Goal: Task Accomplishment & Management: Manage account settings

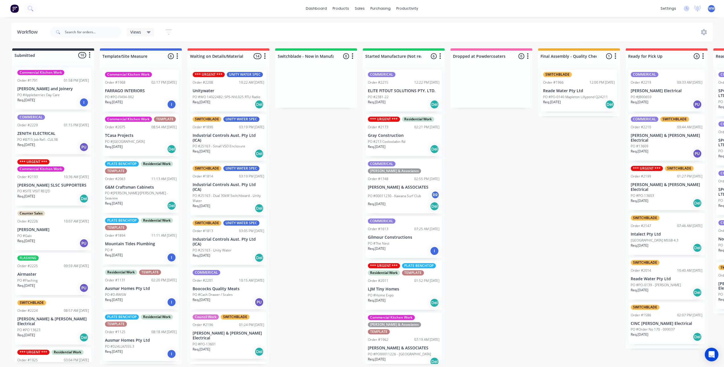
scroll to position [0, 225]
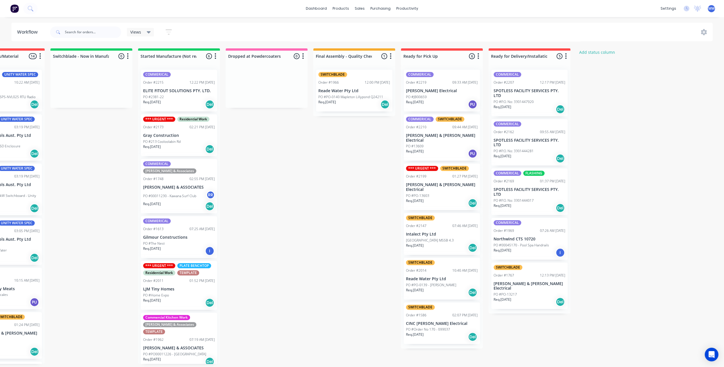
click at [534, 181] on div "Order #2169 01:37 PM [DATE]" at bounding box center [530, 181] width 72 height 5
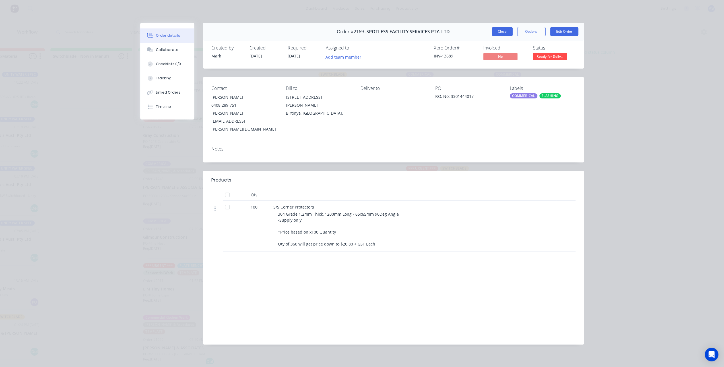
click at [498, 34] on button "Close" at bounding box center [502, 31] width 21 height 9
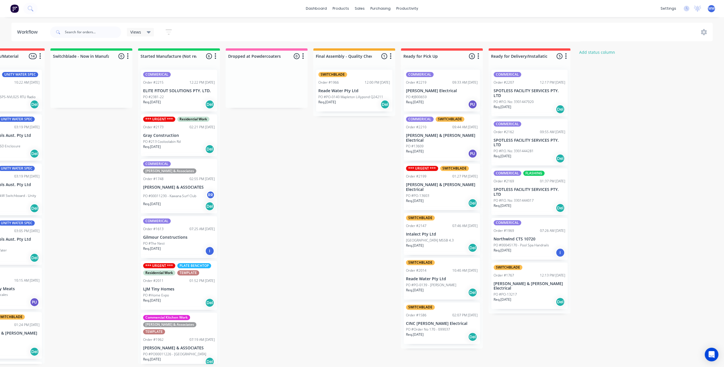
click at [540, 193] on p "SPOTLESS FACILITY SERVICES PTY. LTD" at bounding box center [530, 192] width 72 height 10
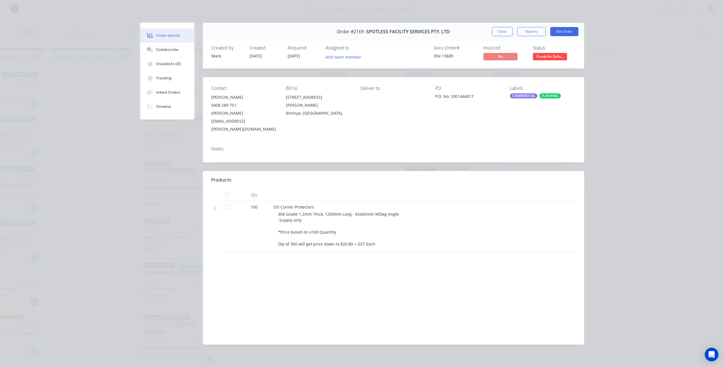
click at [164, 42] on button "Order details" at bounding box center [167, 35] width 54 height 14
click at [163, 49] on div "Collaborate" at bounding box center [167, 49] width 22 height 5
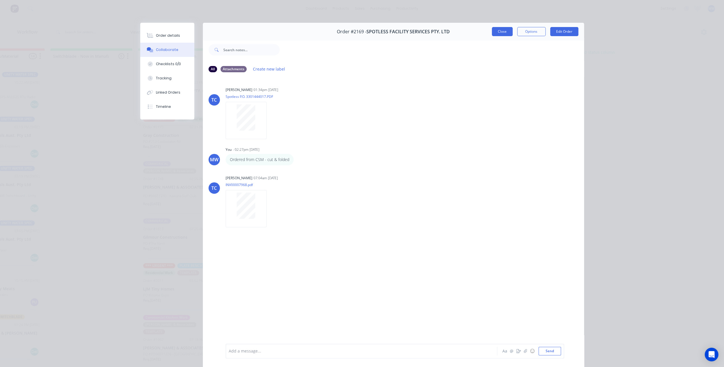
click at [506, 30] on button "Close" at bounding box center [502, 31] width 21 height 9
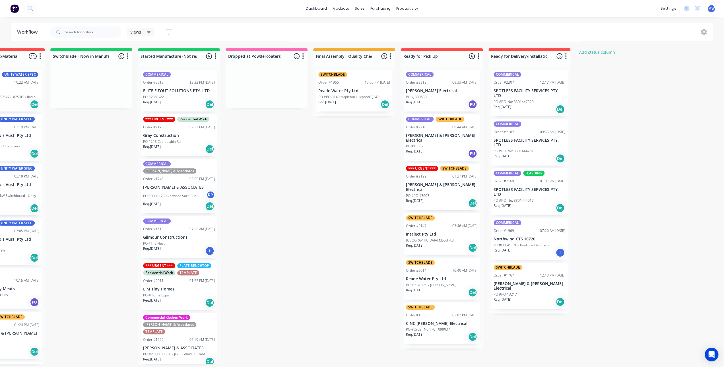
drag, startPoint x: 311, startPoint y: 164, endPoint x: 305, endPoint y: 167, distance: 7.0
click at [310, 164] on div "Submitted 10 Status colour #273444 hex #273444 Save Cancel Summaries Total orde…" at bounding box center [245, 206] width 949 height 316
click at [276, 195] on div "Submitted 10 Status colour #273444 hex #273444 Save Cancel Summaries Total orde…" at bounding box center [245, 206] width 949 height 316
click at [537, 189] on p "SPOTLESS FACILITY SERVICES PTY. LTD" at bounding box center [530, 192] width 72 height 10
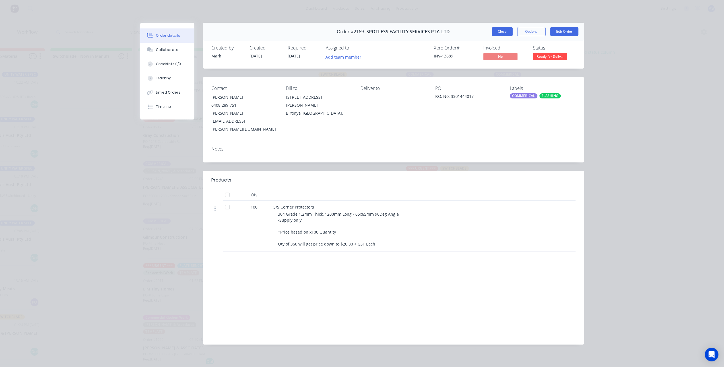
click at [503, 30] on button "Close" at bounding box center [502, 31] width 21 height 9
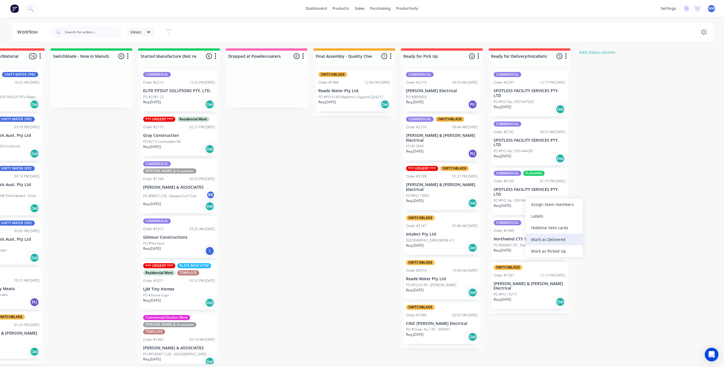
click at [555, 238] on div "Mark as Delivered" at bounding box center [554, 240] width 57 height 12
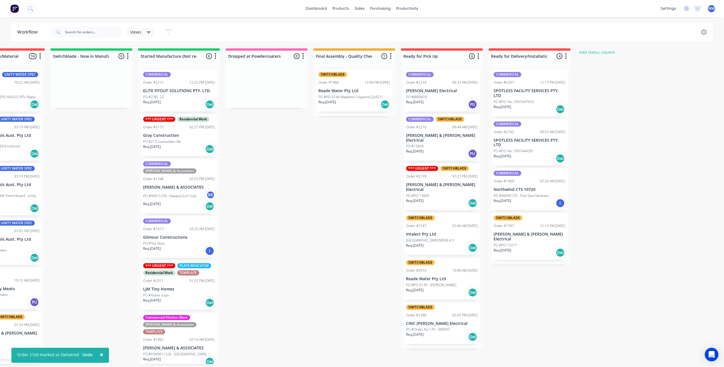
click at [526, 143] on p "SPOTLESS FACILITY SERVICES PTY. LTD" at bounding box center [530, 143] width 72 height 10
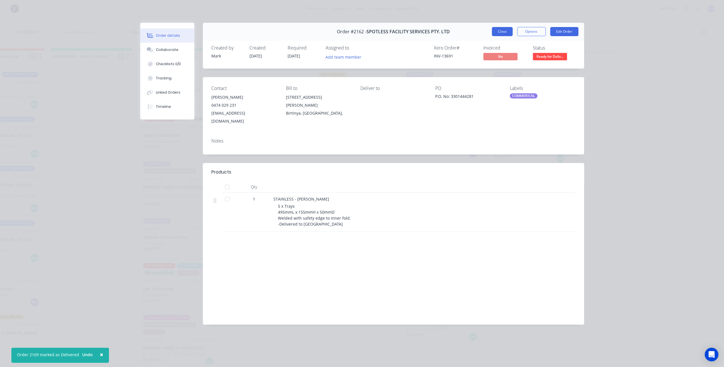
click at [501, 31] on button "Close" at bounding box center [502, 31] width 21 height 9
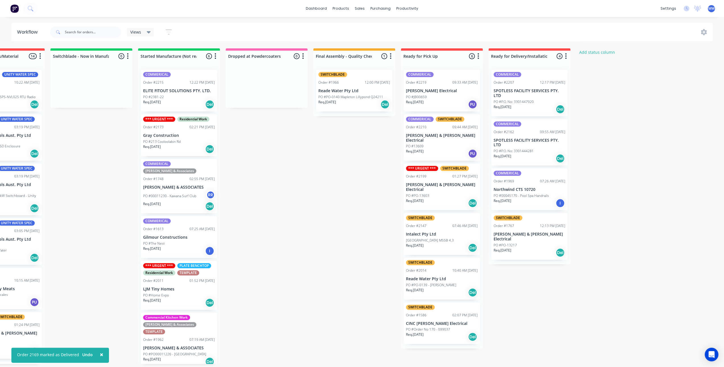
click at [535, 143] on p "SPOTLESS FACILITY SERVICES PTY. LTD" at bounding box center [530, 143] width 72 height 10
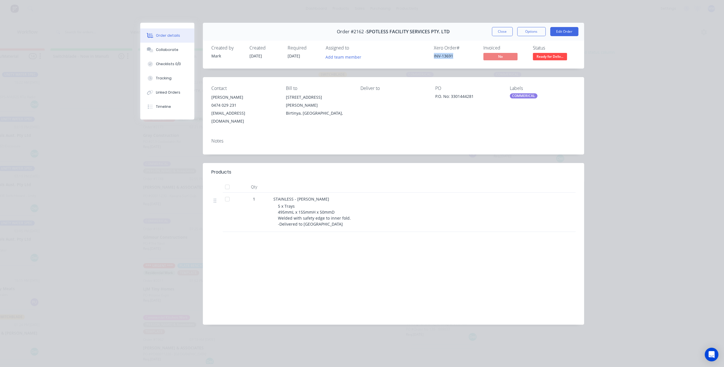
drag, startPoint x: 444, startPoint y: 55, endPoint x: 433, endPoint y: 54, distance: 10.8
click at [433, 54] on div "Xero Order # INV-13691 Invoiced No Status Ready for Deliv..." at bounding box center [479, 53] width 193 height 17
copy div "INV-13691"
click at [502, 31] on button "Close" at bounding box center [502, 31] width 21 height 9
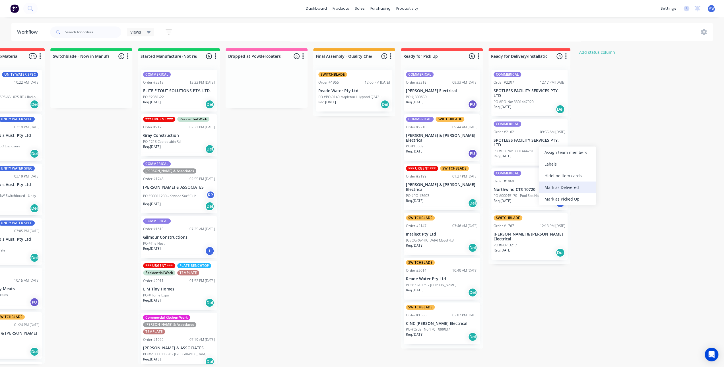
click at [562, 188] on div "Mark as Delivered" at bounding box center [567, 188] width 57 height 12
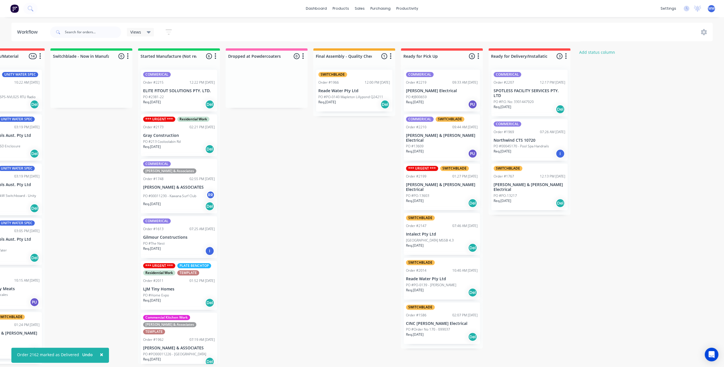
click at [525, 97] on p "SPOTLESS FACILITY SERVICES PTY. LTD" at bounding box center [530, 94] width 72 height 10
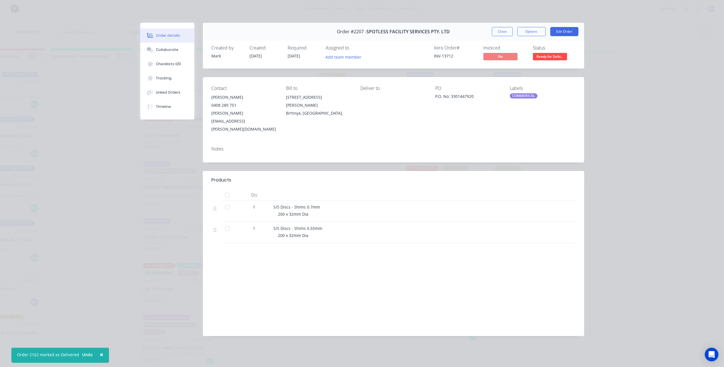
click at [501, 32] on button "Close" at bounding box center [502, 31] width 21 height 9
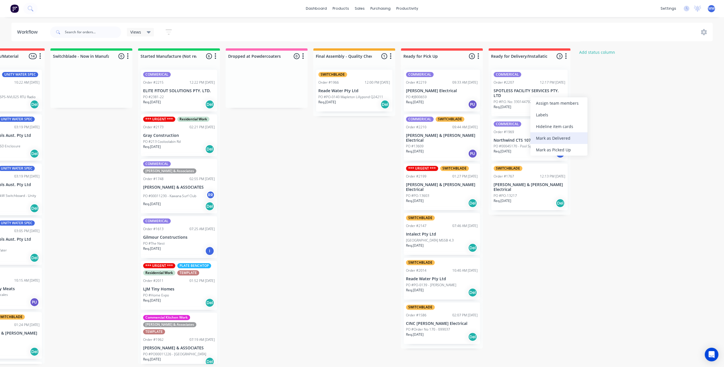
click at [550, 140] on div "Mark as Delivered" at bounding box center [559, 138] width 57 height 12
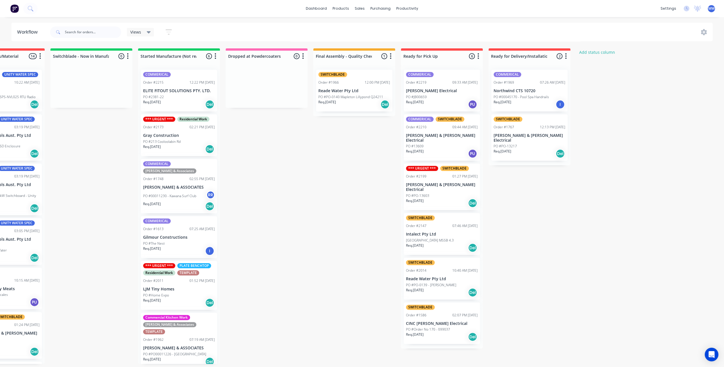
click at [592, 138] on div "Submitted 10 Status colour #273444 hex #273444 Save Cancel Summaries Total orde…" at bounding box center [245, 206] width 949 height 316
click at [558, 178] on div "Mark as Delivered" at bounding box center [559, 177] width 57 height 12
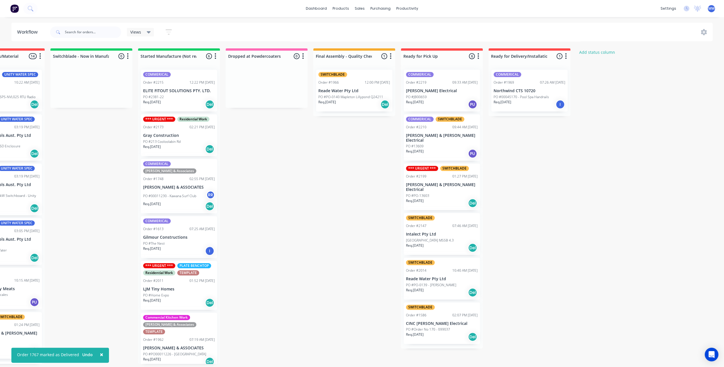
drag, startPoint x: 613, startPoint y: 178, endPoint x: 604, endPoint y: 168, distance: 13.8
click at [612, 178] on div "Submitted 10 Status colour #273444 hex #273444 Save Cancel Summaries Total orde…" at bounding box center [245, 206] width 949 height 316
click at [568, 197] on div "Submitted 10 Status colour #273444 hex #273444 Save Cancel Summaries Total orde…" at bounding box center [245, 206] width 949 height 316
click at [298, 209] on div "Submitted 10 Status colour #273444 hex #273444 Save Cancel Summaries Total orde…" at bounding box center [245, 206] width 949 height 316
click at [430, 238] on p "[GEOGRAPHIC_DATA] MSSB 4.3" at bounding box center [430, 240] width 48 height 5
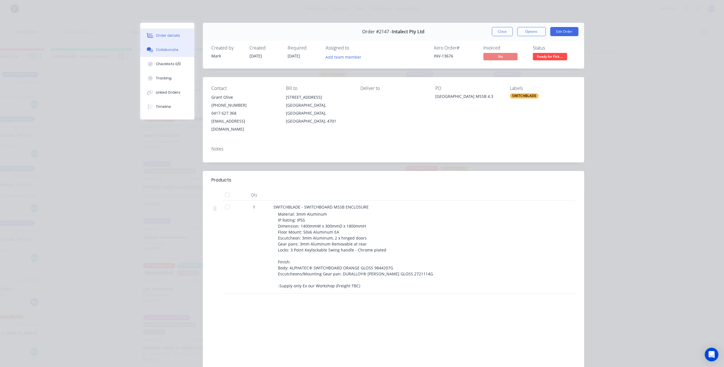
click at [163, 51] on div "Collaborate" at bounding box center [167, 49] width 22 height 5
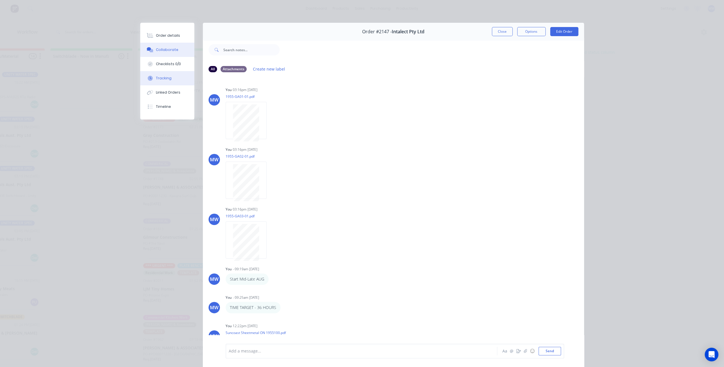
click at [170, 81] on button "Tracking" at bounding box center [167, 78] width 54 height 14
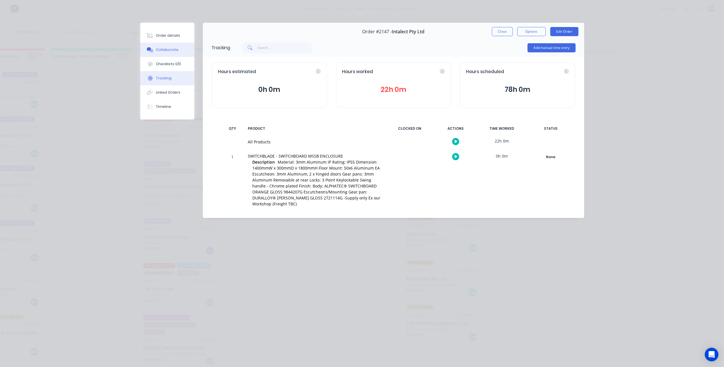
click at [172, 49] on div "Collaborate" at bounding box center [167, 49] width 22 height 5
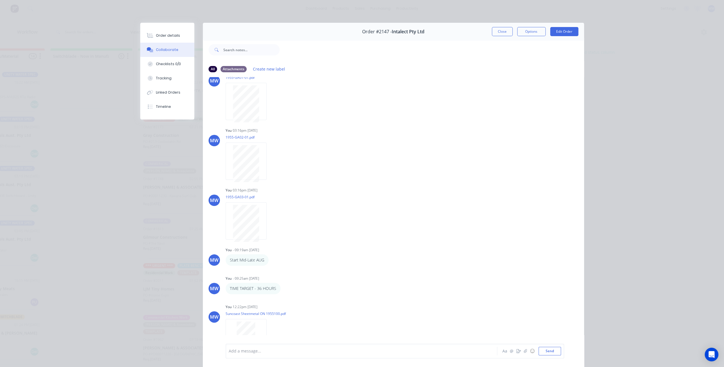
scroll to position [0, 0]
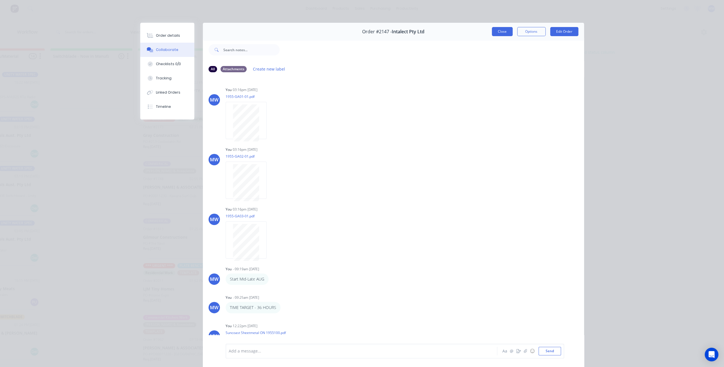
click at [496, 32] on button "Close" at bounding box center [502, 31] width 21 height 9
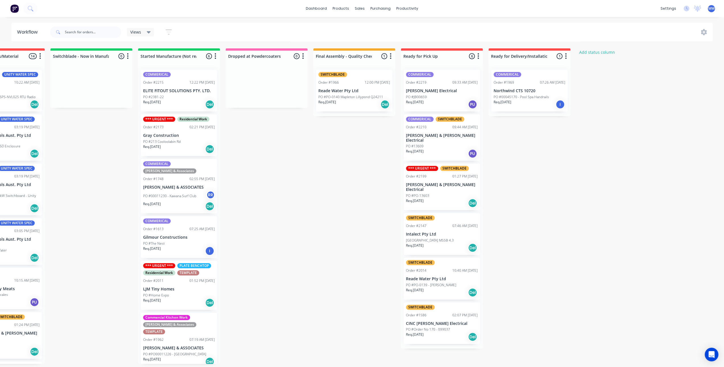
click at [311, 184] on div "Submitted 10 Status colour #273444 hex #273444 Save Cancel Summaries Total orde…" at bounding box center [245, 206] width 949 height 316
click at [435, 238] on p "[GEOGRAPHIC_DATA] MSSB 4.3" at bounding box center [430, 240] width 48 height 5
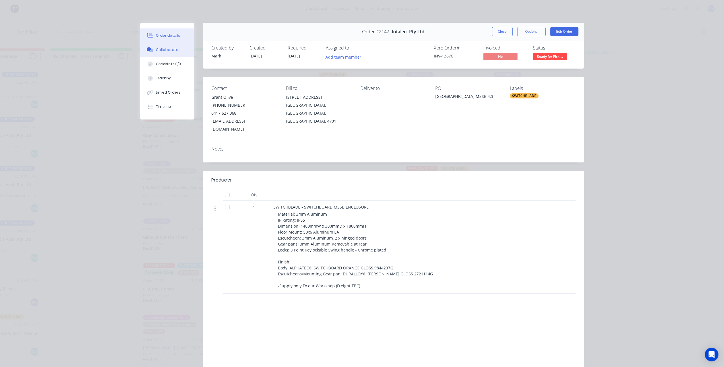
click at [161, 56] on button "Collaborate" at bounding box center [167, 50] width 54 height 14
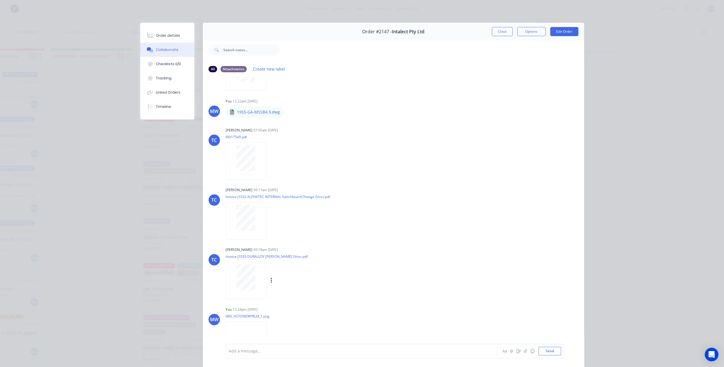
scroll to position [285, 0]
click at [258, 169] on div at bounding box center [246, 158] width 36 height 26
click at [499, 34] on button "Close" at bounding box center [502, 31] width 21 height 9
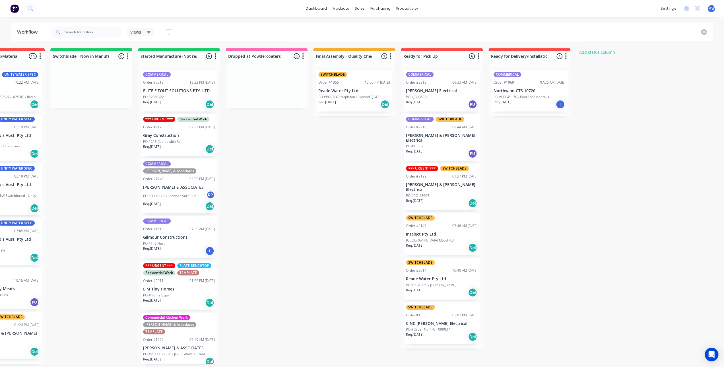
drag, startPoint x: 326, startPoint y: 180, endPoint x: 323, endPoint y: 182, distance: 3.6
click at [326, 180] on div "Submitted 10 Status colour #273444 hex #273444 Save Cancel Summaries Total orde…" at bounding box center [245, 206] width 949 height 316
drag, startPoint x: 598, startPoint y: 213, endPoint x: 527, endPoint y: 225, distance: 71.8
click at [599, 214] on div "Submitted 10 Status colour #273444 hex #273444 Save Cancel Summaries Total orde…" at bounding box center [245, 206] width 949 height 316
click at [358, 235] on div "Submitted 10 Status colour #273444 hex #273444 Save Cancel Summaries Total orde…" at bounding box center [245, 206] width 949 height 316
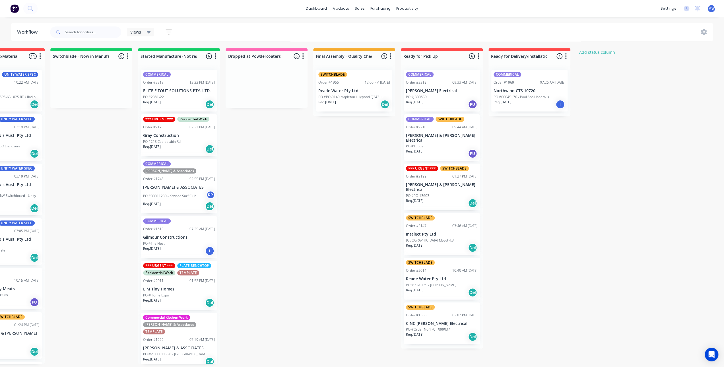
scroll to position [1, 225]
click at [316, 271] on div "Submitted 10 Status colour #273444 hex #273444 Save Cancel Summaries Total orde…" at bounding box center [245, 206] width 949 height 316
click at [302, 180] on div "Submitted 10 Status colour #273444 hex #273444 Save Cancel Summaries Total orde…" at bounding box center [245, 206] width 949 height 316
drag, startPoint x: 300, startPoint y: 182, endPoint x: 430, endPoint y: 182, distance: 130.4
click at [301, 181] on div "Submitted 10 Status colour #273444 hex #273444 Save Cancel Summaries Total orde…" at bounding box center [245, 206] width 949 height 316
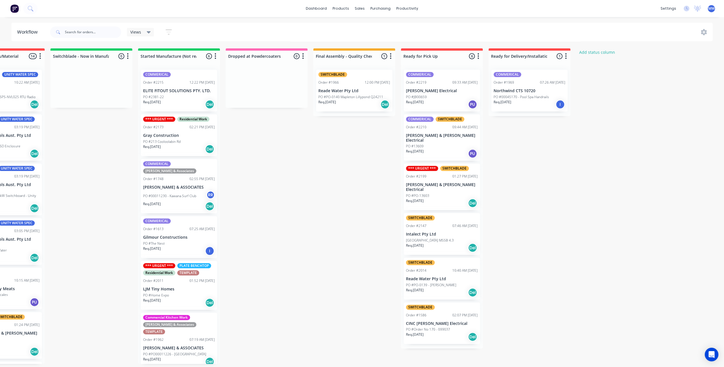
click at [578, 164] on div "Submitted 10 Status colour #273444 hex #273444 Save Cancel Summaries Total orde…" at bounding box center [245, 206] width 949 height 316
click at [332, 253] on div "Submitted 10 Status colour #273444 hex #273444 Save Cancel Summaries Total orde…" at bounding box center [245, 206] width 949 height 316
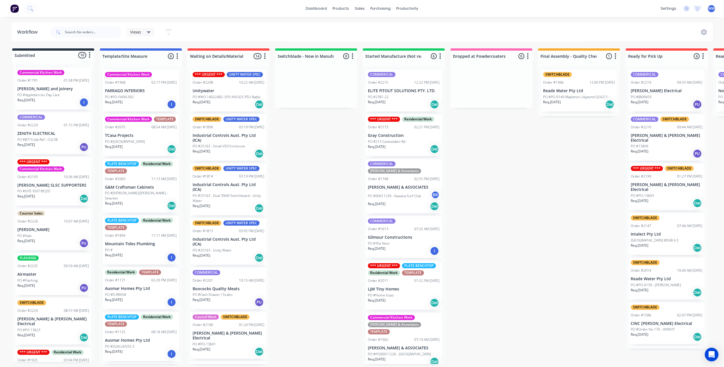
click at [305, 229] on div "Submitted 10 Status colour #273444 hex #273444 Save Cancel Summaries Total orde…" at bounding box center [470, 206] width 949 height 316
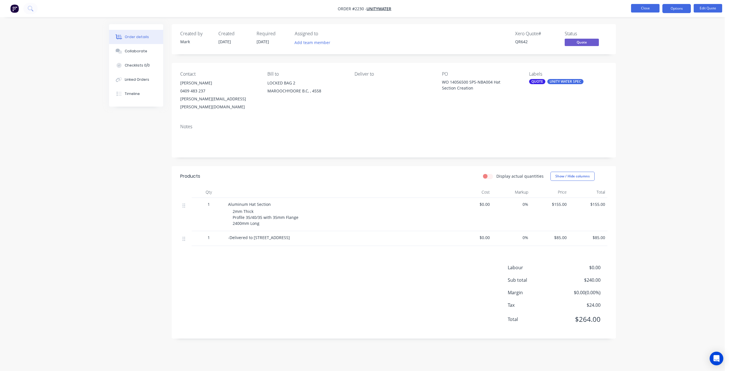
click at [641, 9] on button "Close" at bounding box center [645, 8] width 28 height 9
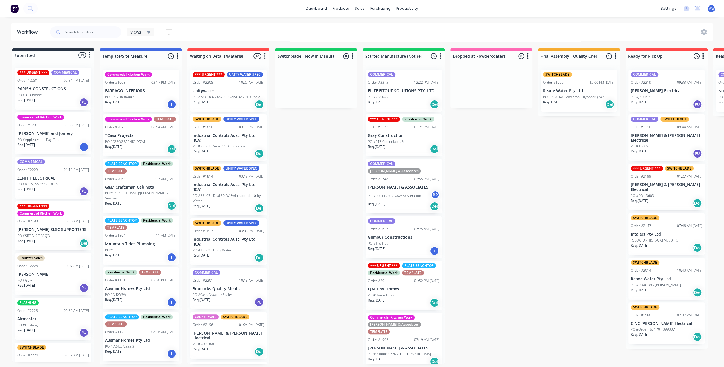
click at [58, 100] on div "Req. 01/09/25 PU" at bounding box center [53, 103] width 72 height 10
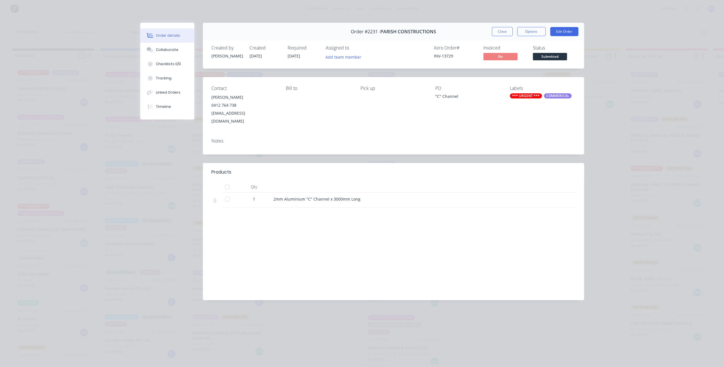
click at [383, 196] on div "2mm Aluminium "C" Channel x 3000mm Long" at bounding box center [385, 199] width 223 height 6
click at [498, 30] on button "Close" at bounding box center [502, 31] width 21 height 9
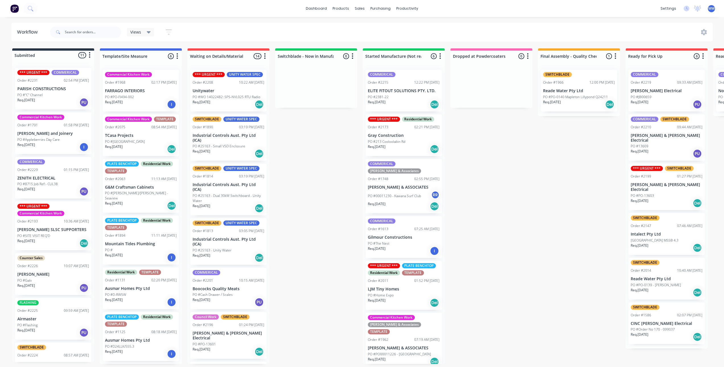
click at [298, 168] on div "Submitted 11 Status colour #273444 hex #273444 Save Cancel Summaries Total orde…" at bounding box center [470, 206] width 949 height 316
click at [283, 137] on div "Submitted 11 Status colour #273444 hex #273444 Save Cancel Summaries Total orde…" at bounding box center [470, 206] width 949 height 316
click at [289, 139] on div "Submitted 11 Status colour #273444 hex #273444 Save Cancel Summaries Total orde…" at bounding box center [470, 206] width 949 height 316
click at [138, 132] on div "Commercial Kitchen Work TEMPLATE Order #2075 08:54 AM 31/07/25 TCasa Projects P…" at bounding box center [141, 135] width 76 height 42
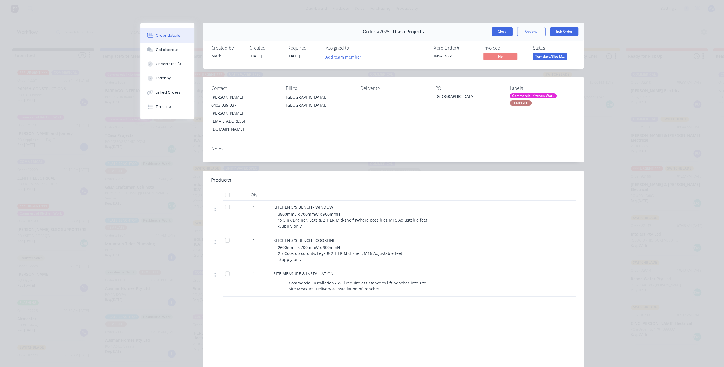
click at [505, 29] on button "Close" at bounding box center [502, 31] width 21 height 9
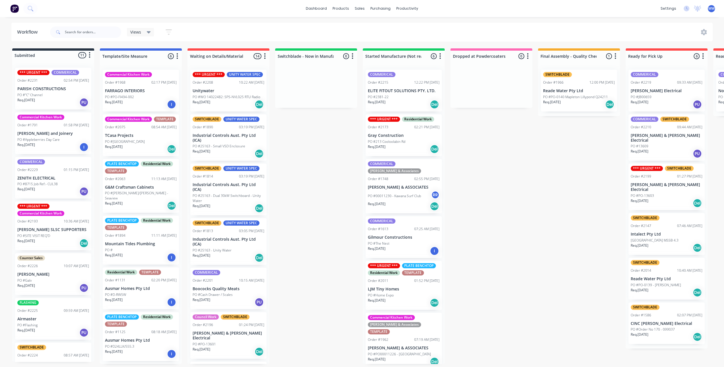
click at [323, 181] on div "Submitted 11 Status colour #273444 hex #273444 Save Cancel Summaries Total orde…" at bounding box center [470, 206] width 949 height 316
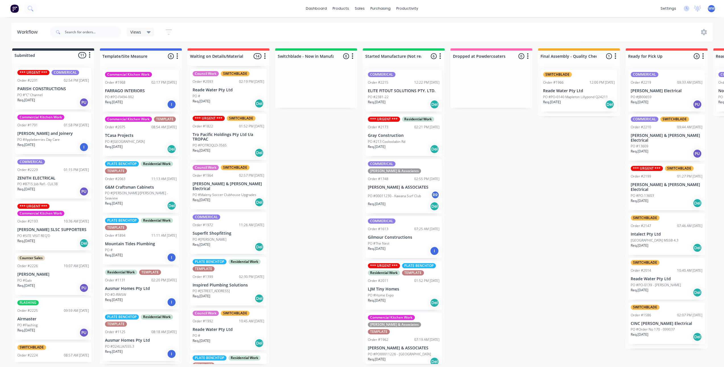
scroll to position [366, 0]
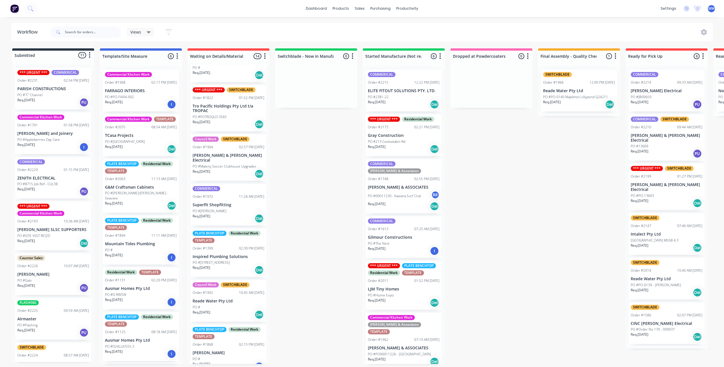
click at [221, 114] on p "PO #POTROQLD-3565" at bounding box center [210, 116] width 34 height 5
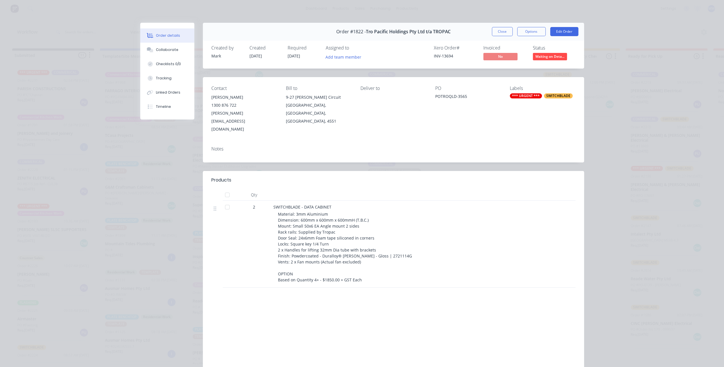
click at [498, 33] on button "Close" at bounding box center [502, 31] width 21 height 9
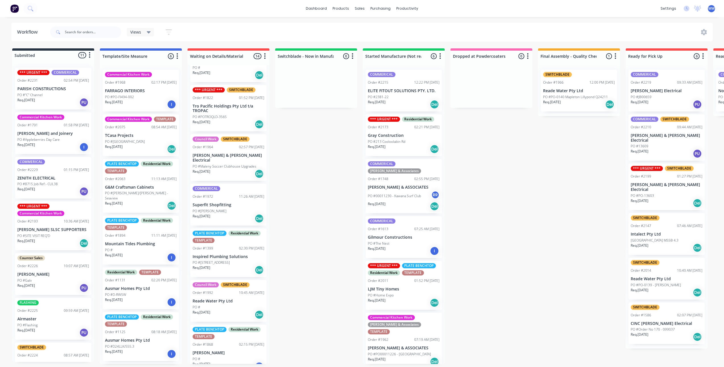
click at [323, 174] on div "Submitted 11 Status colour #273444 hex #273444 Save Cancel Summaries Total orde…" at bounding box center [470, 206] width 949 height 316
click at [234, 114] on div "PO #POTROQLD-3565" at bounding box center [229, 116] width 72 height 5
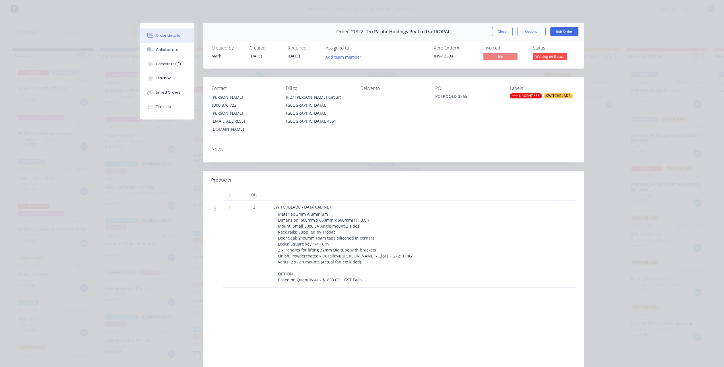
click at [276, 274] on div "Products Qty 2 SWITCHBLADE - DATA CABINET Material: 3mm Aluminium Dimension: 60…" at bounding box center [393, 276] width 381 height 210
drag, startPoint x: 276, startPoint y: 257, endPoint x: 377, endPoint y: 264, distance: 100.7
click at [377, 264] on div "Material: 3mm Aluminium Dimension: 600mm x 600mm x 600mmH (T.B.C.) Mount: Small…" at bounding box center [387, 247] width 219 height 72
copy span "OPTION Based on Quantity 4+ - $1850.00 + GST Each"
click at [165, 52] on div "Collaborate" at bounding box center [167, 49] width 22 height 5
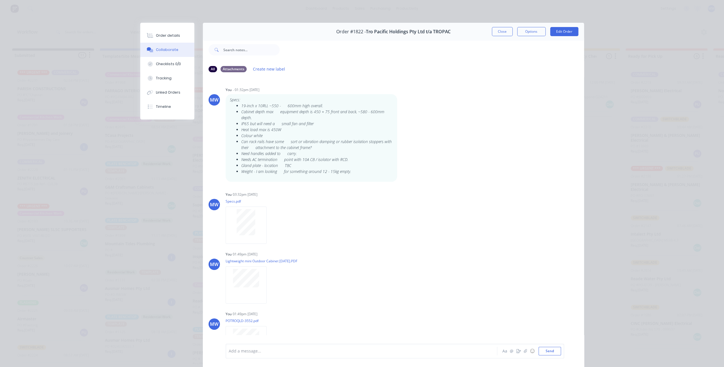
click at [252, 349] on div at bounding box center [353, 351] width 249 height 6
click at [546, 351] on button "Send" at bounding box center [550, 351] width 22 height 9
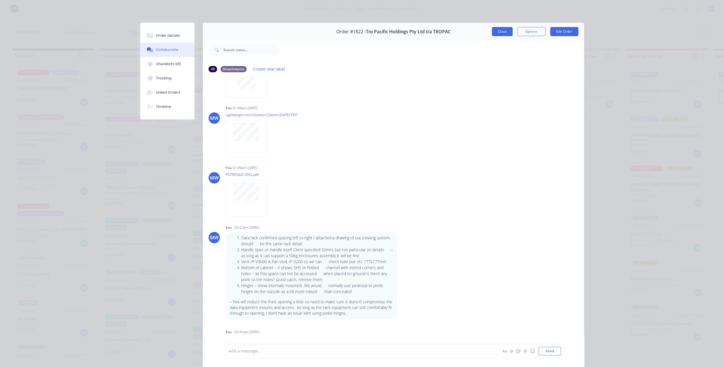
click at [506, 32] on button "Close" at bounding box center [502, 31] width 21 height 9
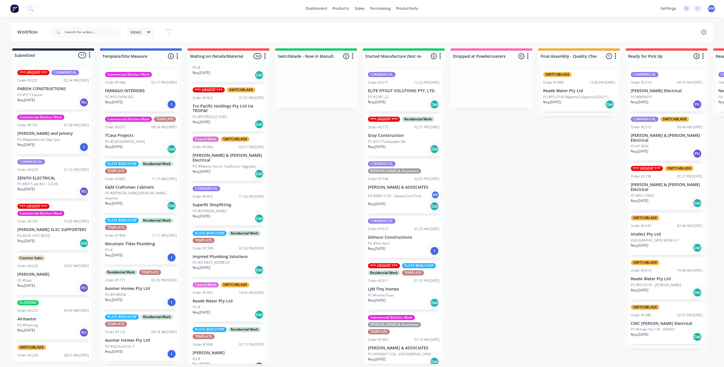
click at [485, 160] on div "Submitted 11 Status colour #273444 hex #273444 Save Cancel Summaries Total orde…" at bounding box center [470, 206] width 949 height 316
click at [240, 95] on div "01:52 PM [DATE]" at bounding box center [251, 97] width 25 height 5
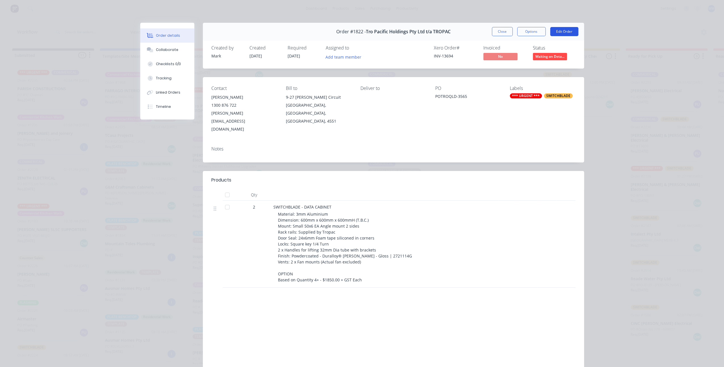
click at [555, 32] on button "Edit Order" at bounding box center [565, 31] width 28 height 9
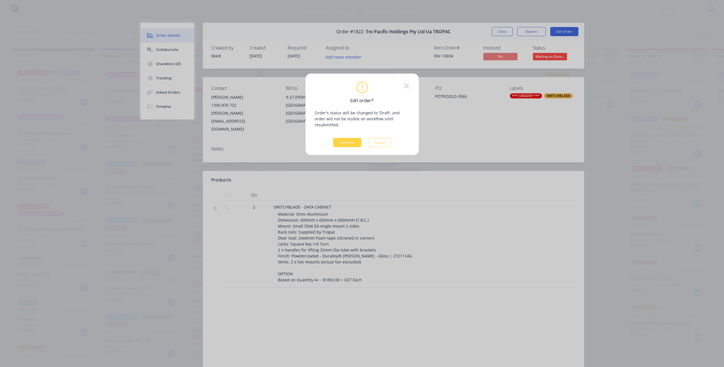
scroll to position [0, 0]
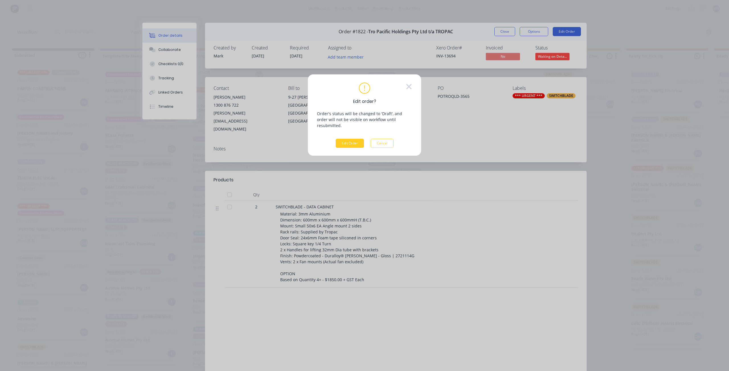
click at [342, 139] on button "Edit Order" at bounding box center [350, 143] width 28 height 9
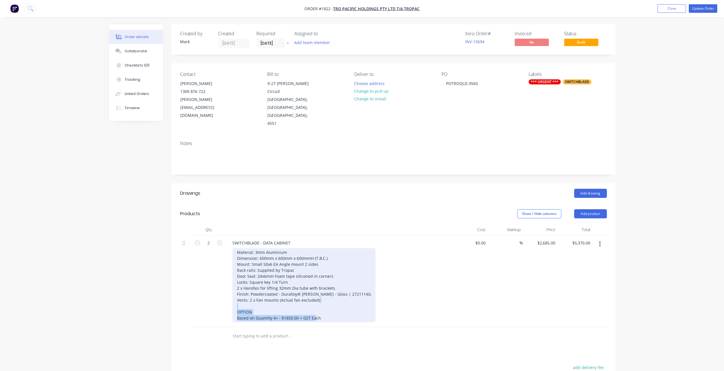
drag, startPoint x: 317, startPoint y: 293, endPoint x: 226, endPoint y: 286, distance: 90.8
click at [226, 286] on div "SWITCHBLADE - DATA CABINET Material: 3mm Aluminium Dimension: 600mm x 600mm x 6…" at bounding box center [340, 282] width 228 height 92
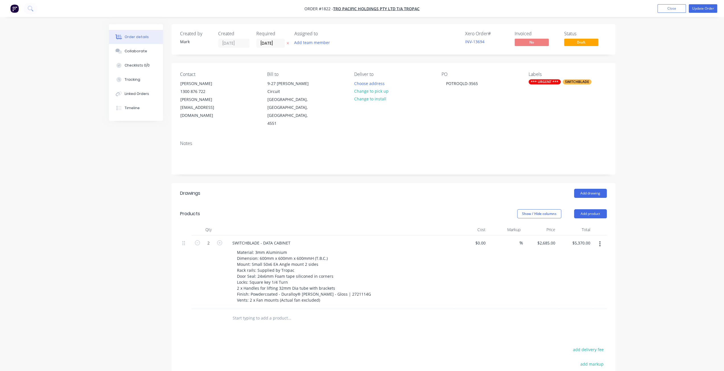
click at [688, 190] on div "Order details Collaborate Checklists 0/0 Tracking Linked Orders Timeline Order …" at bounding box center [362, 236] width 724 height 473
click at [699, 8] on button "Update Order" at bounding box center [703, 8] width 28 height 9
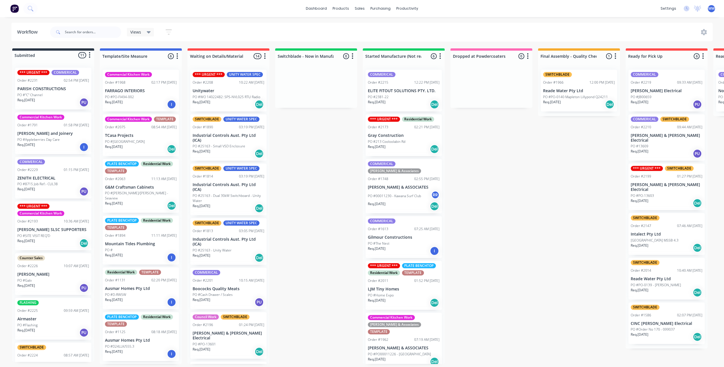
click at [343, 191] on div "Submitted 11 Status colour #273444 hex #273444 Save Cancel Summaries Total orde…" at bounding box center [470, 206] width 949 height 316
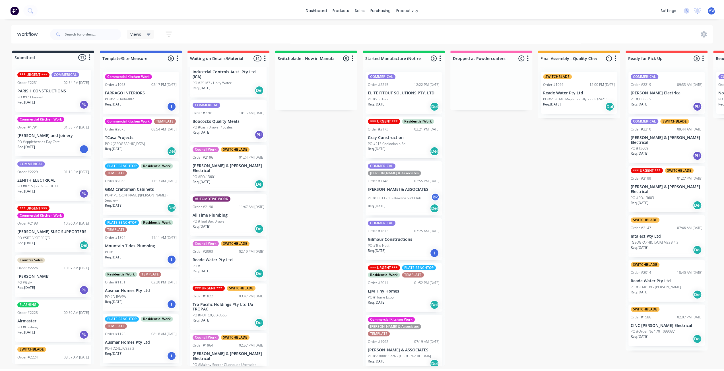
scroll to position [171, 0]
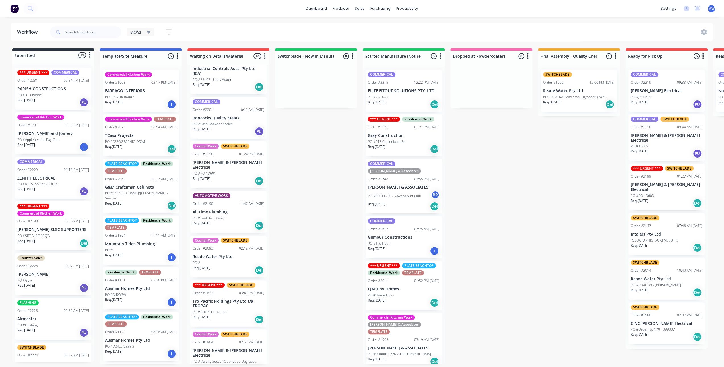
click at [220, 310] on p "PO #POTROQLD-3565" at bounding box center [210, 312] width 34 height 5
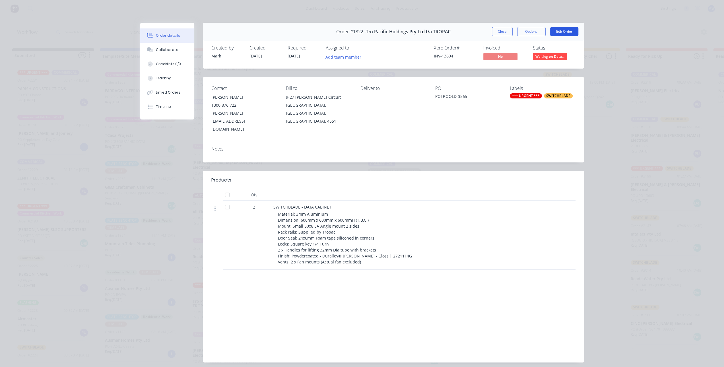
click at [564, 33] on button "Edit Order" at bounding box center [565, 31] width 28 height 9
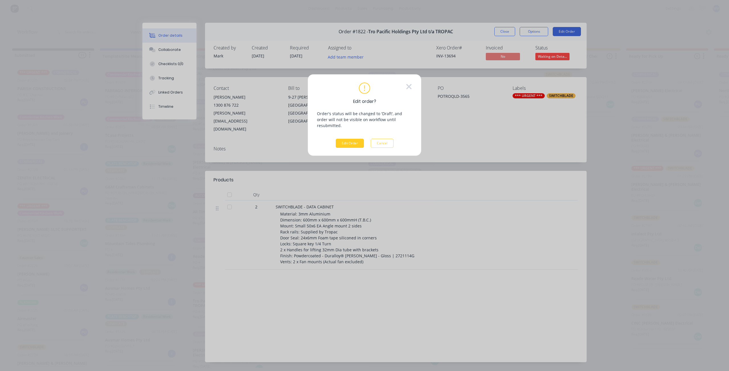
click at [353, 139] on button "Edit Order" at bounding box center [350, 143] width 28 height 9
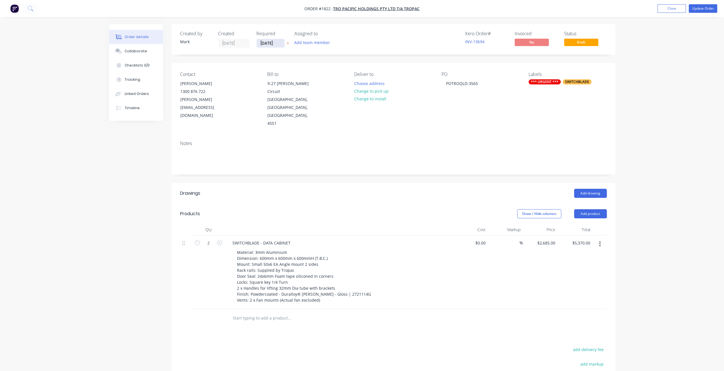
click at [275, 44] on input "[DATE]" at bounding box center [271, 43] width 28 height 9
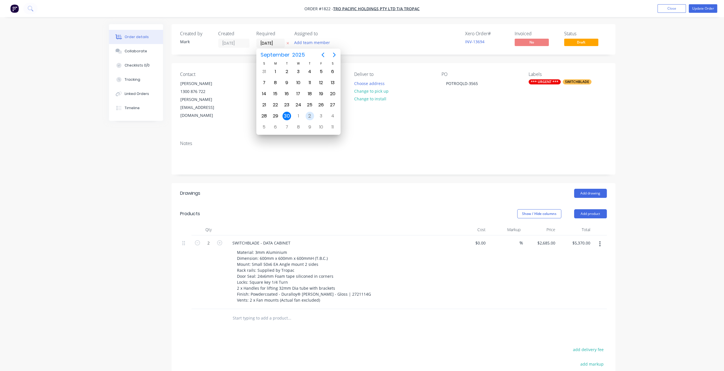
drag, startPoint x: 309, startPoint y: 116, endPoint x: 309, endPoint y: 122, distance: 6.0
click at [309, 116] on div "2" at bounding box center [310, 116] width 9 height 9
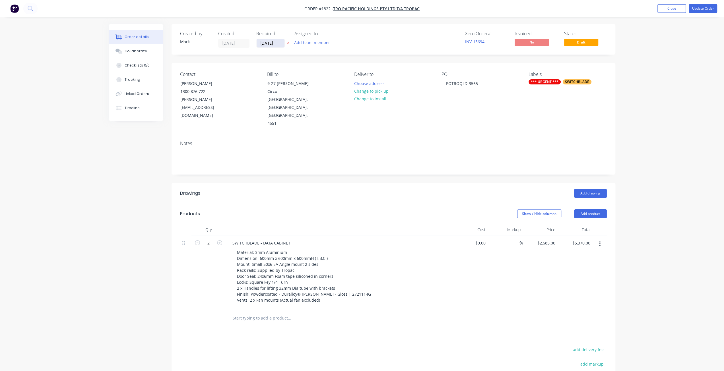
click at [276, 44] on input "[DATE]" at bounding box center [271, 43] width 28 height 9
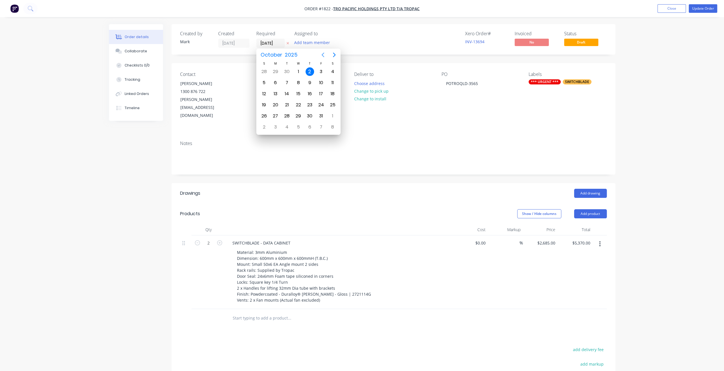
click at [323, 54] on icon "Previous page" at bounding box center [323, 55] width 3 height 5
click at [311, 126] on div "9" at bounding box center [310, 127] width 9 height 9
type input "09/10/25"
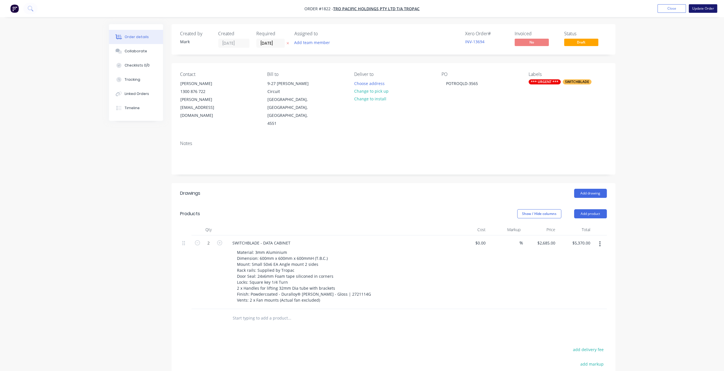
click at [696, 10] on button "Update Order" at bounding box center [703, 8] width 28 height 9
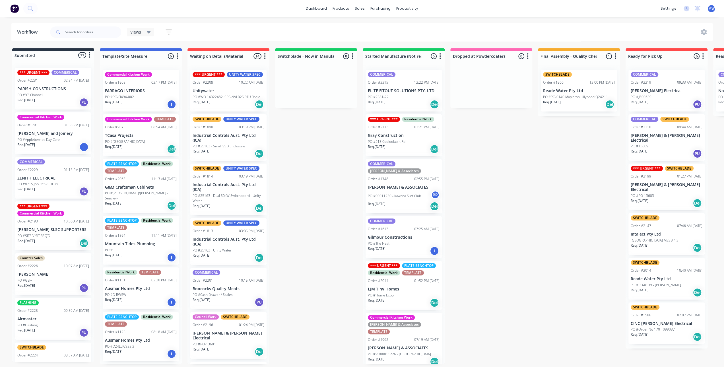
click at [306, 168] on div "Submitted 11 Status colour #273444 hex #273444 Save Cancel Summaries Total orde…" at bounding box center [470, 206] width 949 height 316
click at [101, 31] on input "text" at bounding box center [93, 31] width 56 height 11
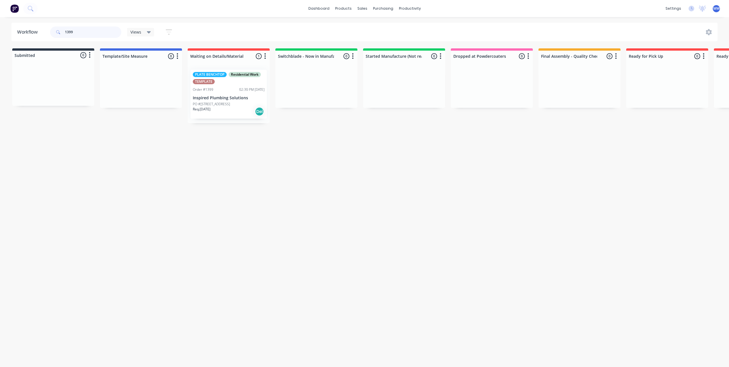
type input "1399"
click at [218, 94] on div "PLATE BENCHTOP Residential Work TEMPLATE Order #1399 02:30 PM 28/07/25 Inspired…" at bounding box center [228, 94] width 76 height 49
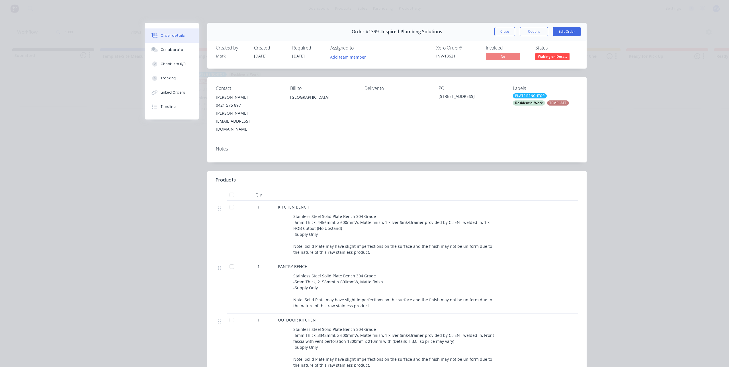
click at [163, 42] on button "Order details" at bounding box center [172, 35] width 54 height 14
click at [169, 53] on button "Collaborate" at bounding box center [172, 50] width 54 height 14
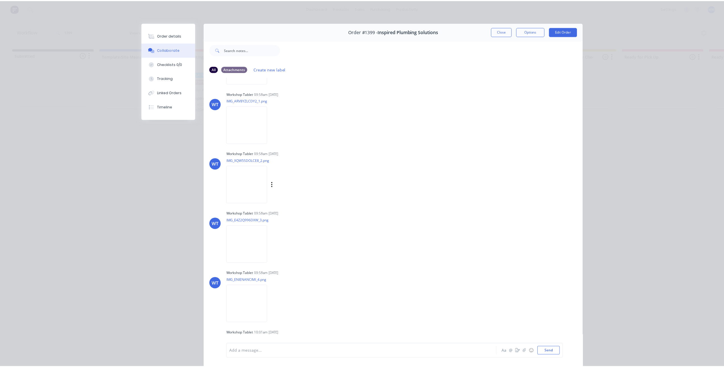
scroll to position [626, 0]
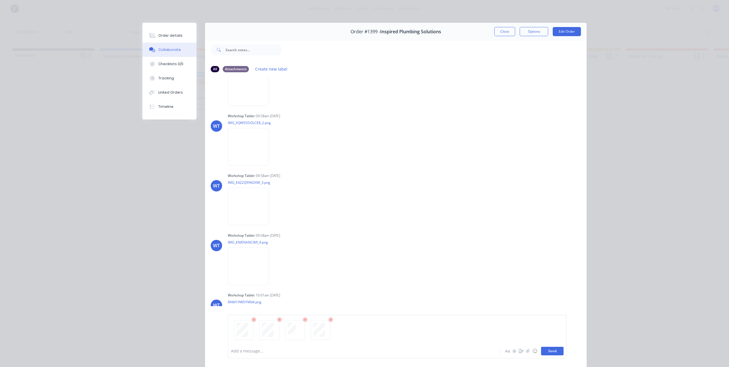
click at [550, 352] on button "Send" at bounding box center [552, 351] width 22 height 9
click at [503, 33] on button "Close" at bounding box center [504, 31] width 21 height 9
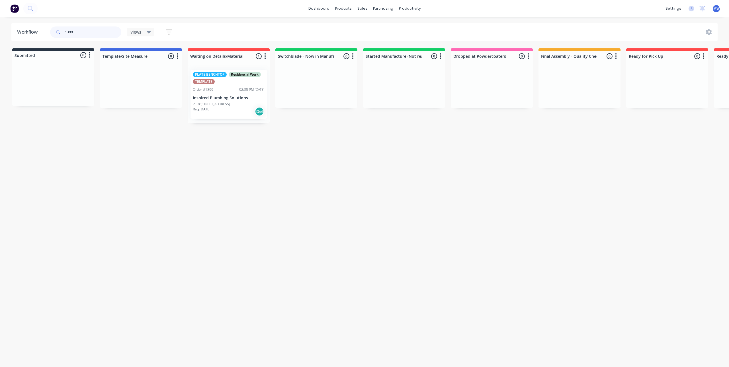
drag, startPoint x: 46, startPoint y: 34, endPoint x: 33, endPoint y: 34, distance: 13.4
click at [32, 34] on header "Workflow 1399 Views Save new view None (Default) edit SCSM - MAIN edit SUNCOAST…" at bounding box center [364, 32] width 706 height 19
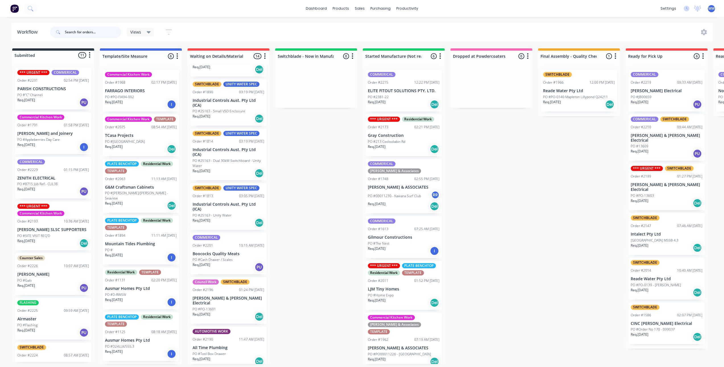
scroll to position [0, 0]
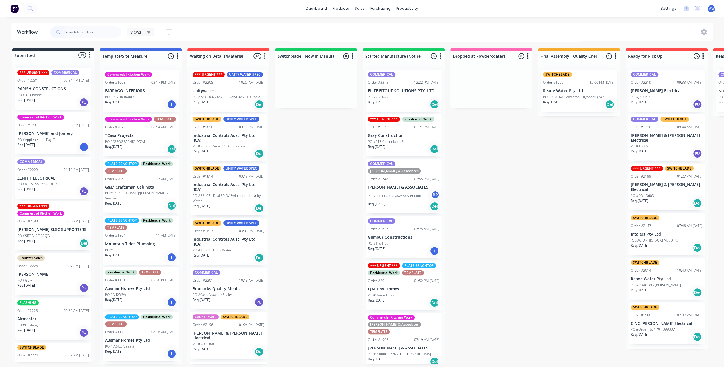
click at [314, 216] on div "Submitted 11 Status colour #273444 hex #273444 Save Cancel Summaries Total orde…" at bounding box center [470, 206] width 949 height 316
